Goal: Information Seeking & Learning: Compare options

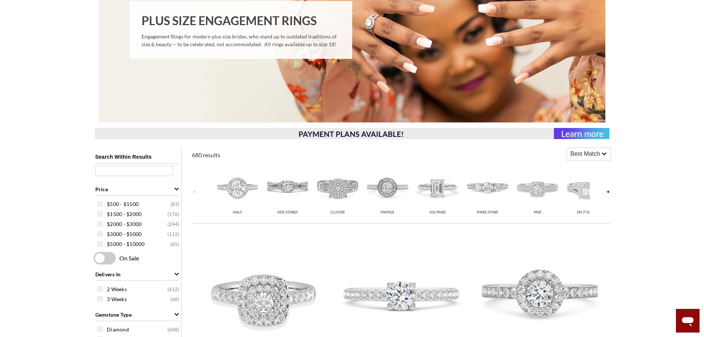
scroll to position [259, 0]
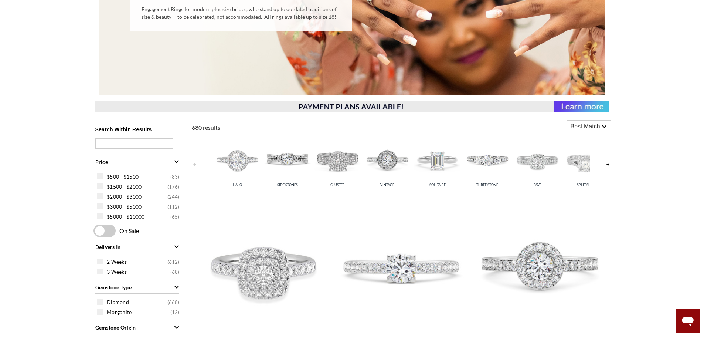
click at [441, 158] on img at bounding box center [437, 160] width 46 height 46
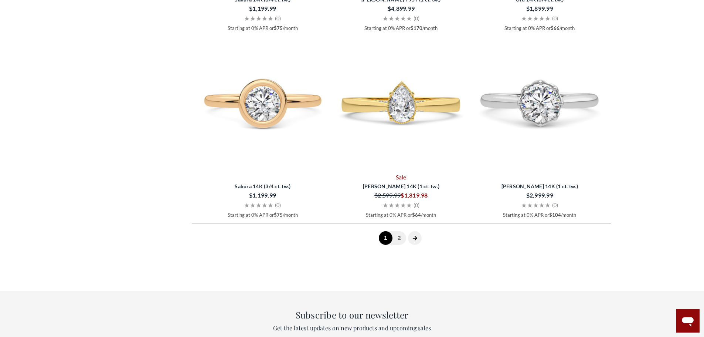
scroll to position [1367, 0]
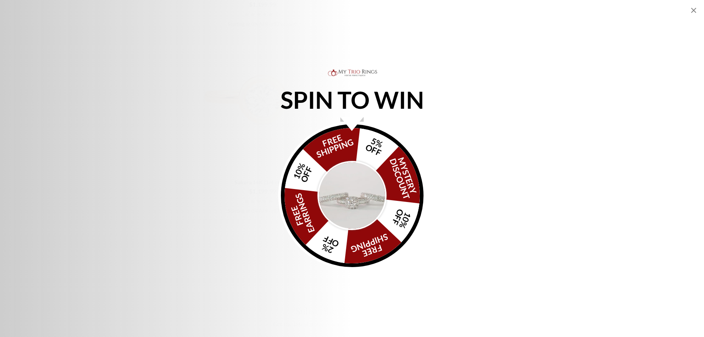
click at [693, 11] on icon "Close popup" at bounding box center [693, 10] width 5 height 5
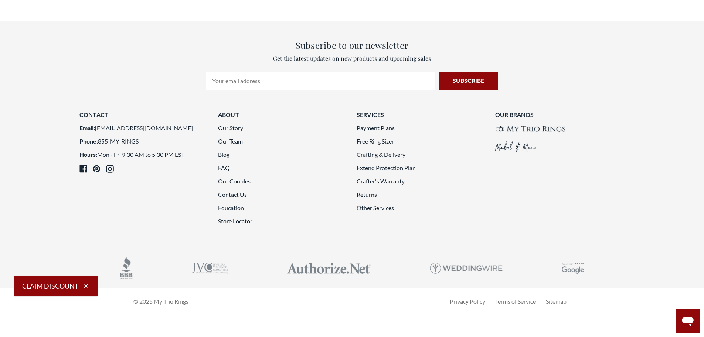
scroll to position [2217, 0]
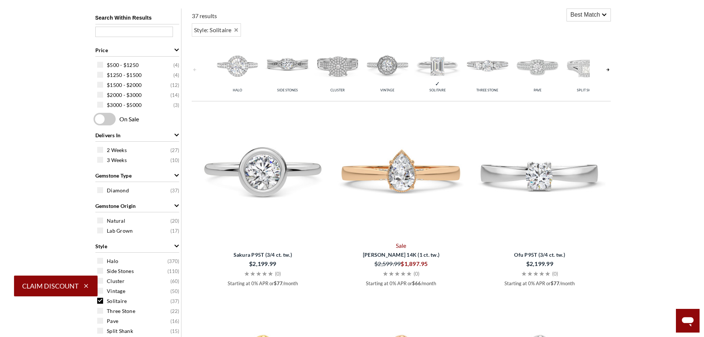
click at [436, 70] on img at bounding box center [437, 65] width 46 height 46
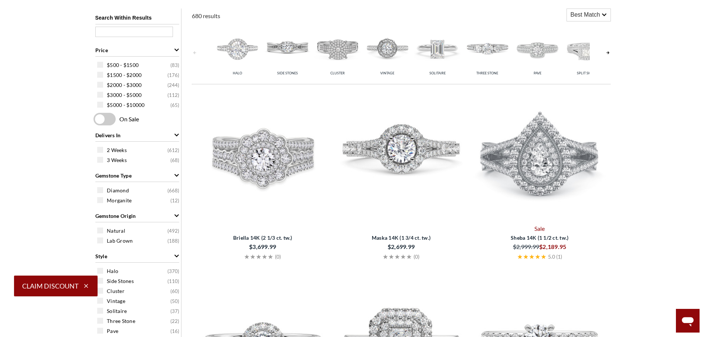
click at [389, 54] on img at bounding box center [387, 48] width 46 height 46
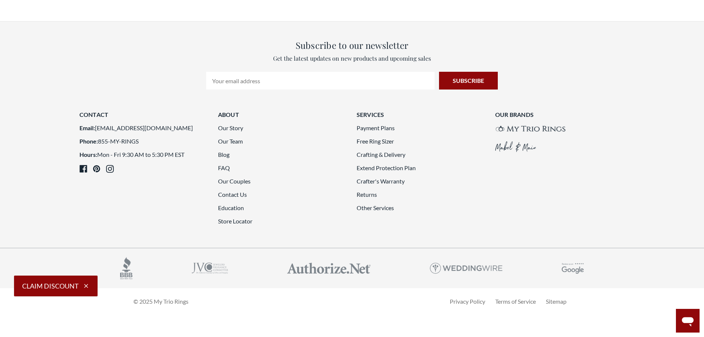
scroll to position [1552, 0]
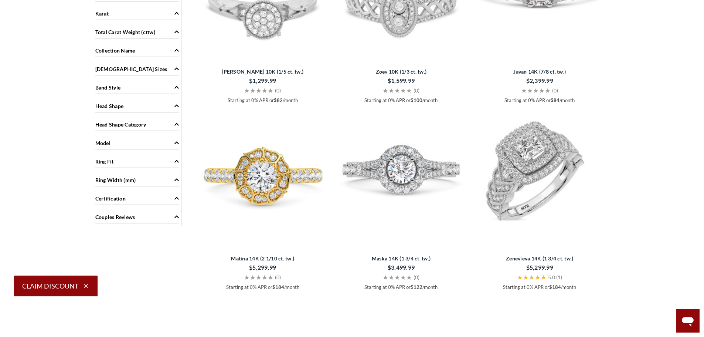
scroll to position [592, 0]
